Goal: Task Accomplishment & Management: Use online tool/utility

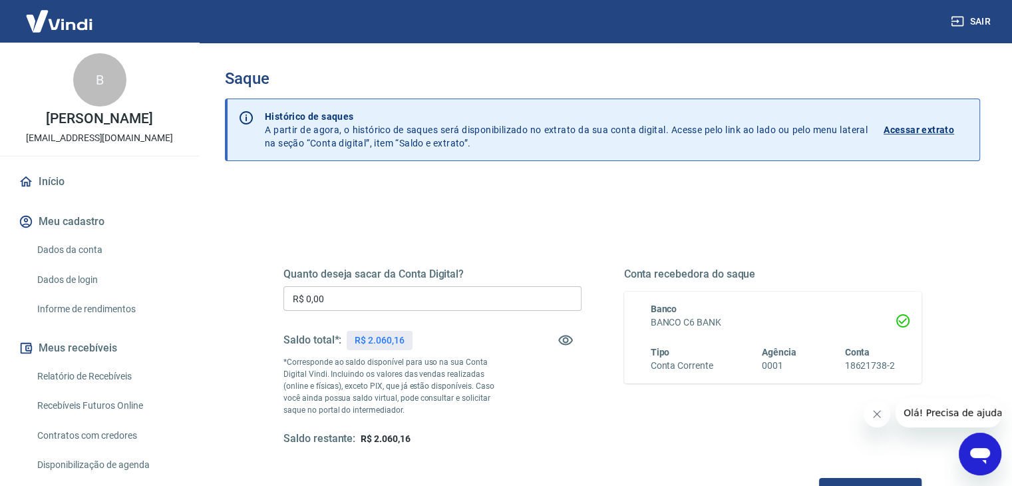
click at [416, 286] on input "R$ 0,00" at bounding box center [432, 298] width 298 height 25
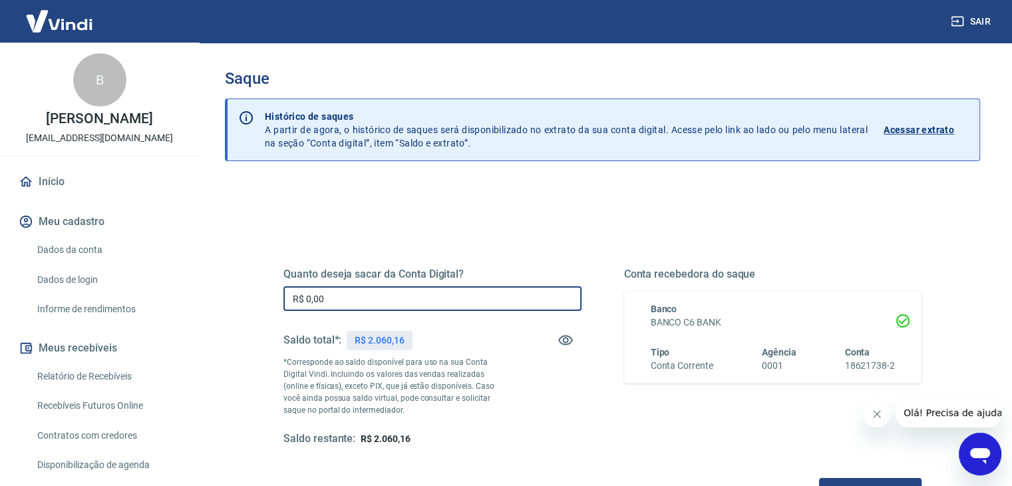
click at [416, 286] on input "R$ 0,00" at bounding box center [432, 298] width 298 height 25
type input "R$ 2.060,16"
click at [468, 200] on div "Quanto deseja sacar da Conta Digital? R$ 2.060,16 ​ Saldo total*: R$ 2.060,16 *…" at bounding box center [602, 420] width 755 height 476
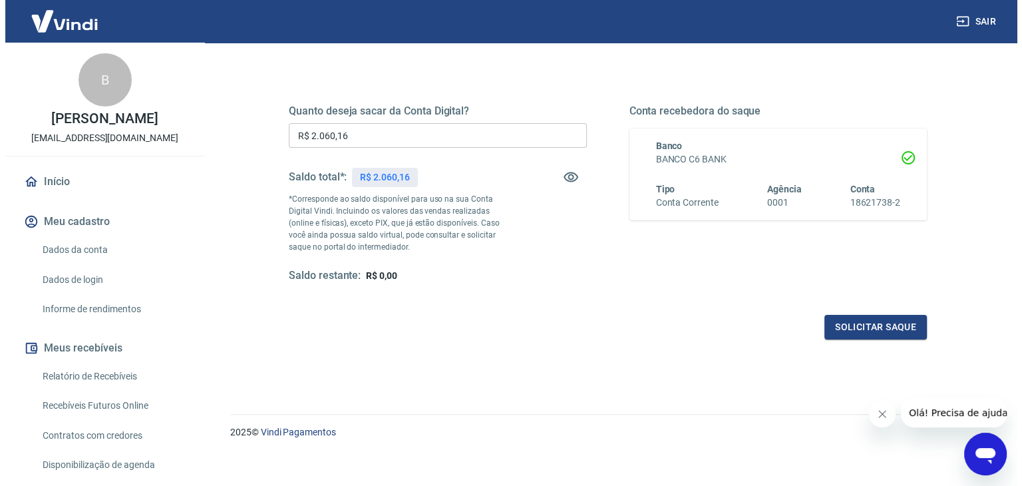
scroll to position [172, 0]
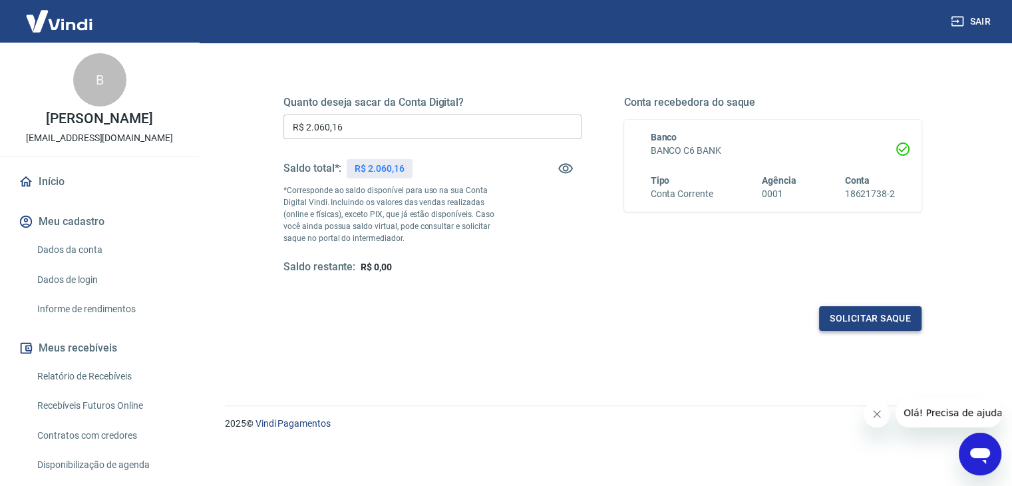
click at [854, 306] on button "Solicitar saque" at bounding box center [870, 318] width 102 height 25
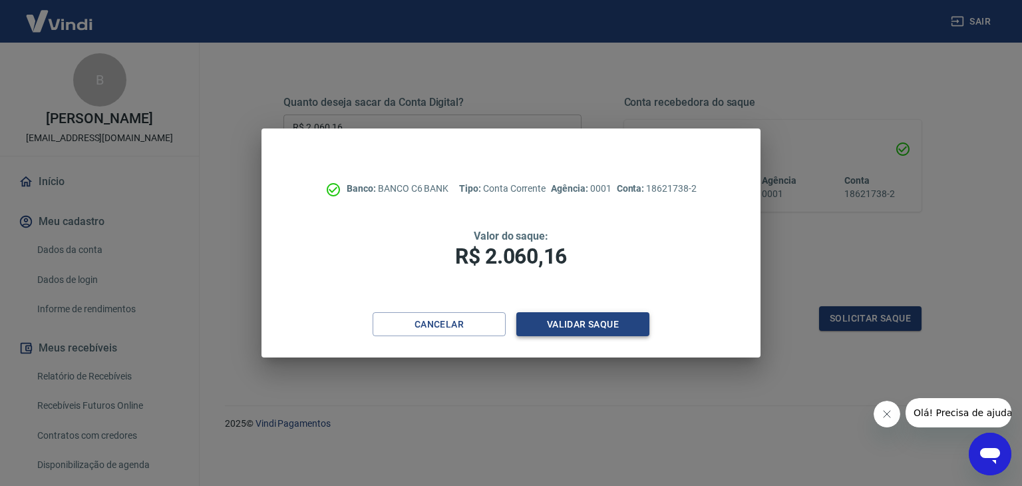
click at [561, 317] on button "Validar saque" at bounding box center [582, 324] width 133 height 25
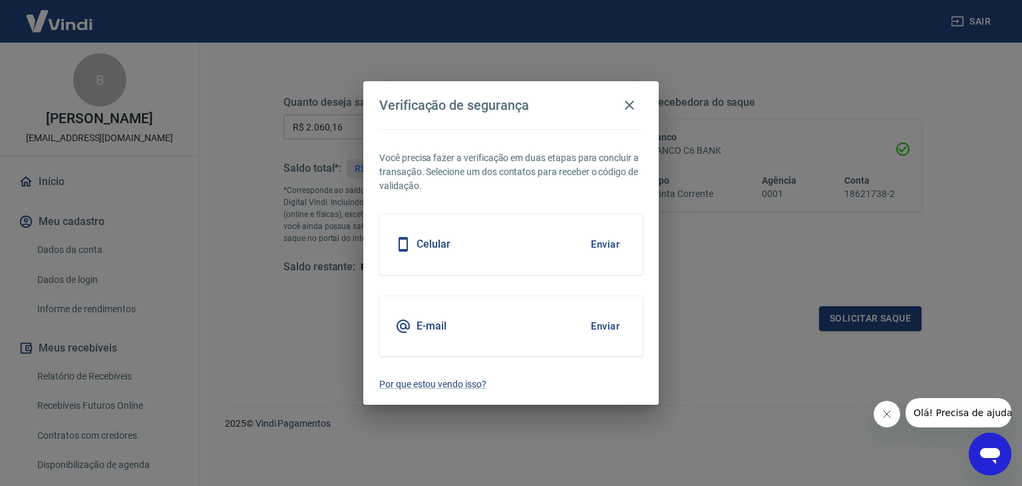
click at [611, 240] on button "Enviar" at bounding box center [604, 244] width 43 height 28
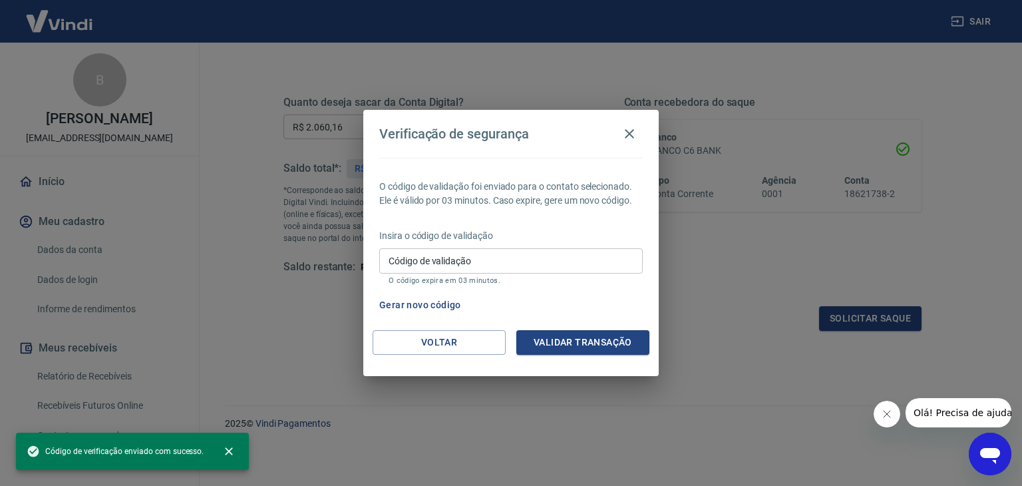
click at [587, 264] on input "Código de validação" at bounding box center [510, 260] width 263 height 25
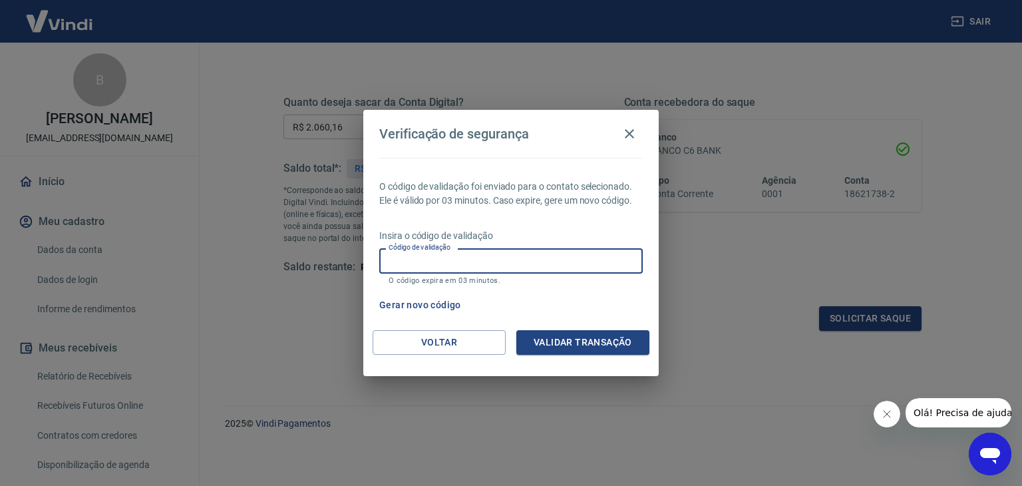
click at [504, 267] on input "Código de validação" at bounding box center [510, 260] width 263 height 25
type input "448677"
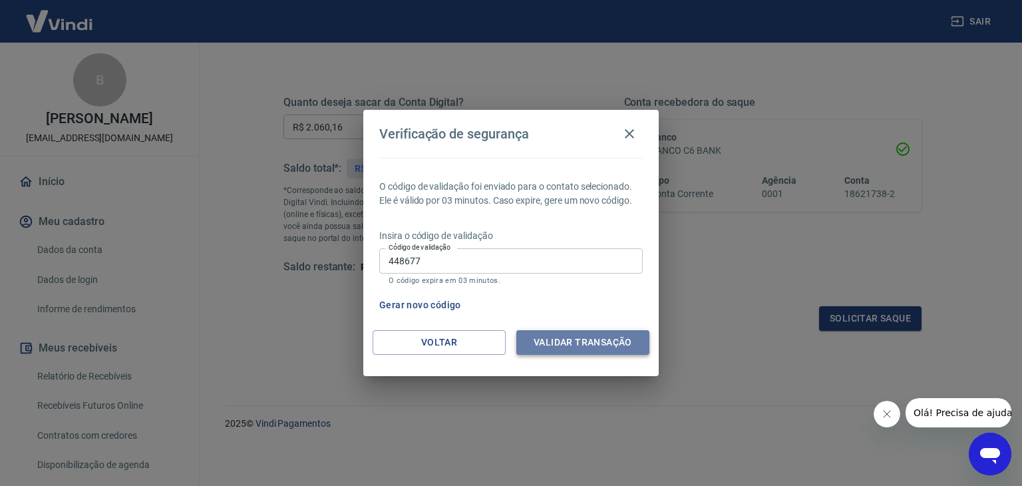
click at [555, 339] on button "Validar transação" at bounding box center [582, 342] width 133 height 25
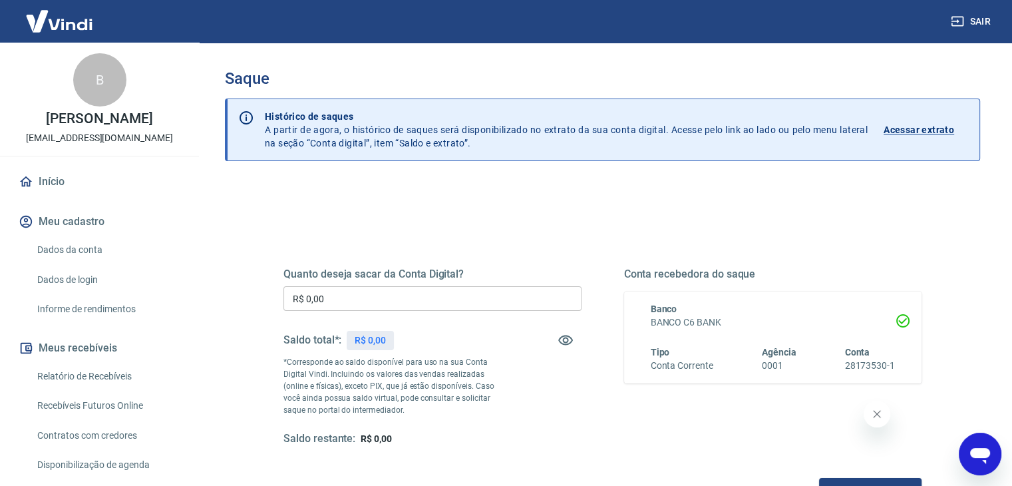
click at [370, 299] on input "R$ 0,00" at bounding box center [432, 298] width 298 height 25
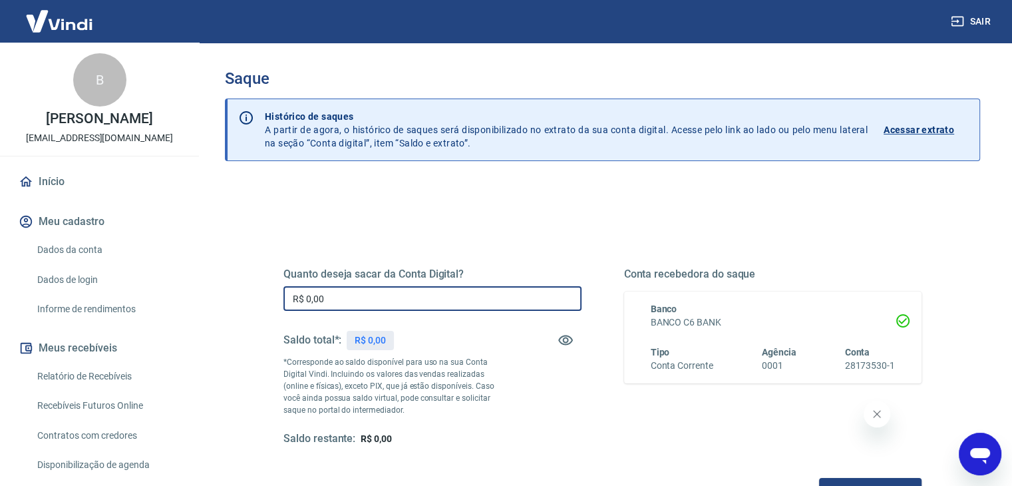
click at [370, 299] on input "R$ 0,00" at bounding box center [432, 298] width 298 height 25
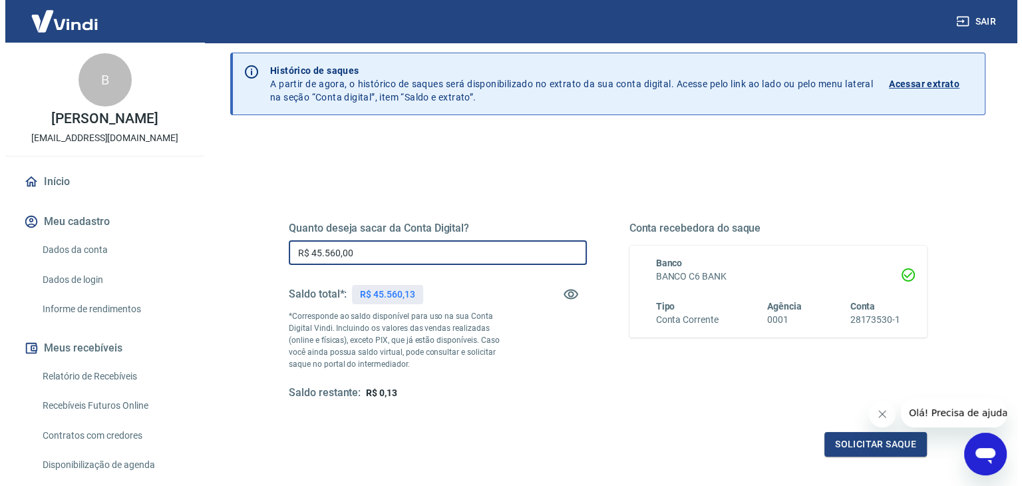
scroll to position [133, 0]
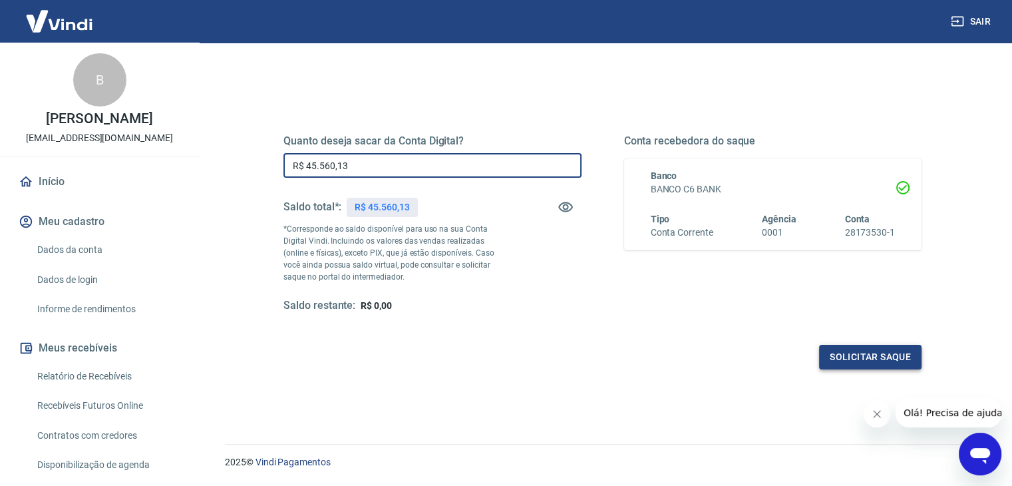
type input "R$ 45.560,13"
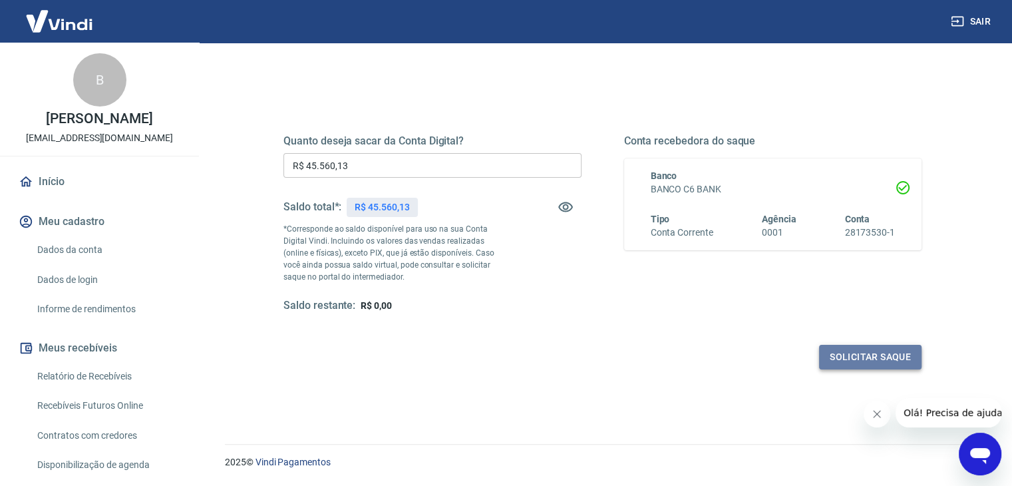
click at [865, 356] on button "Solicitar saque" at bounding box center [870, 357] width 102 height 25
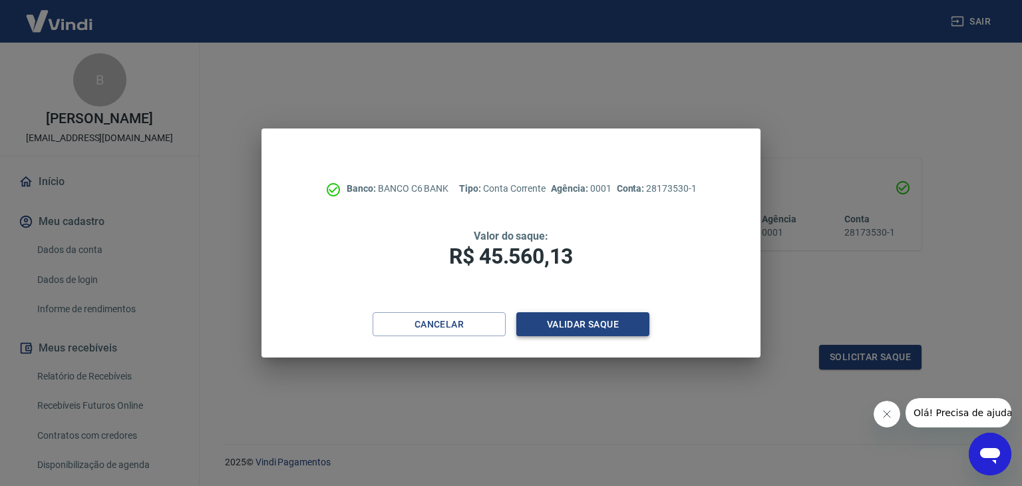
click at [599, 329] on button "Validar saque" at bounding box center [582, 324] width 133 height 25
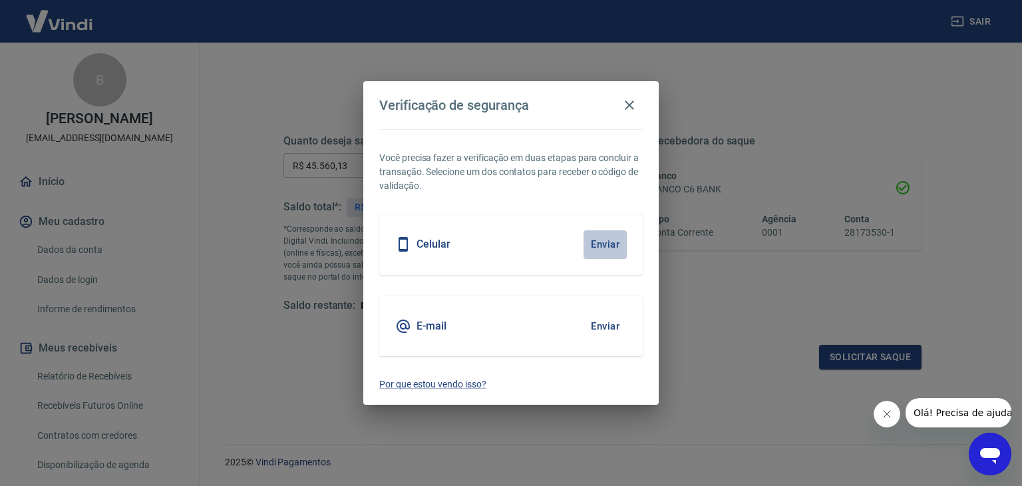
click at [595, 238] on button "Enviar" at bounding box center [604, 244] width 43 height 28
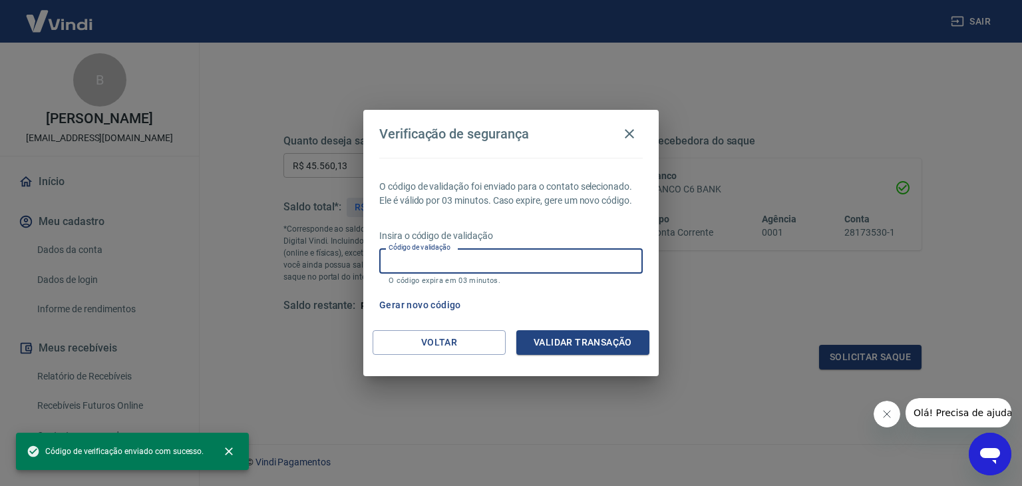
click at [528, 264] on input "Código de validação" at bounding box center [510, 260] width 263 height 25
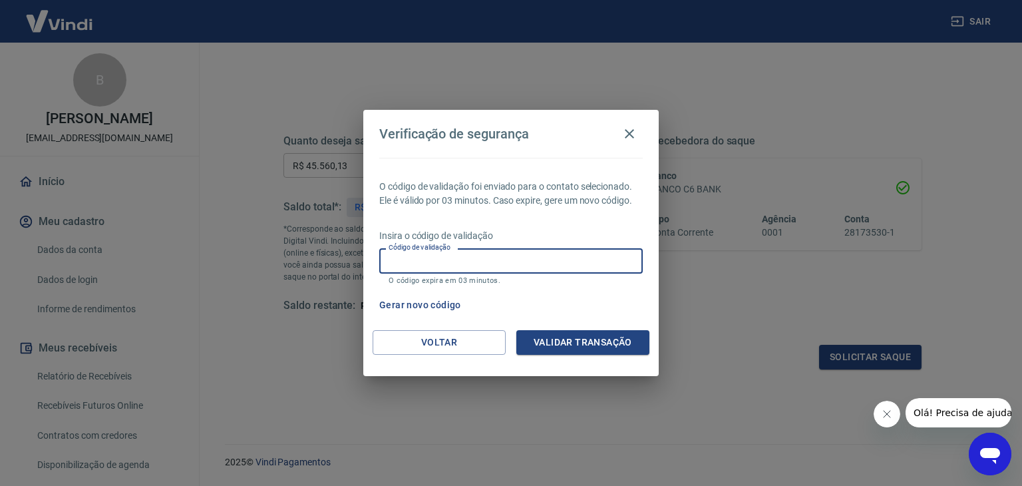
click at [533, 261] on input "Código de validação" at bounding box center [510, 260] width 263 height 25
type input "632874"
click at [563, 334] on button "Validar transação" at bounding box center [582, 342] width 133 height 25
